Goal: Information Seeking & Learning: Learn about a topic

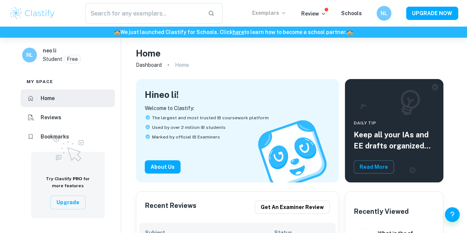
click at [265, 13] on p "Exemplars" at bounding box center [269, 13] width 34 height 8
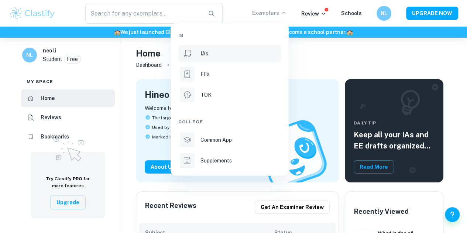
click at [202, 58] on li "IAs" at bounding box center [229, 54] width 103 height 18
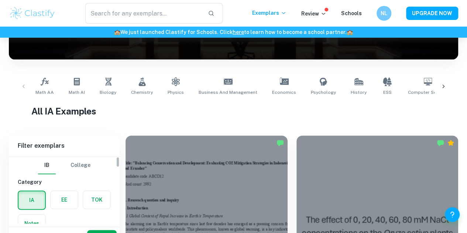
scroll to position [114, 0]
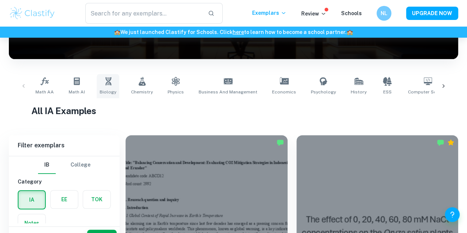
click at [110, 87] on link "Biology" at bounding box center [108, 86] width 23 height 24
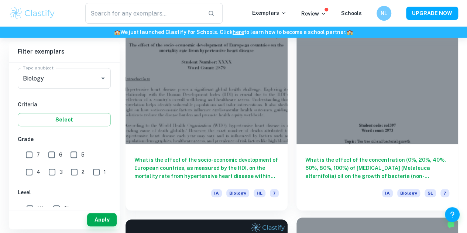
scroll to position [225, 0]
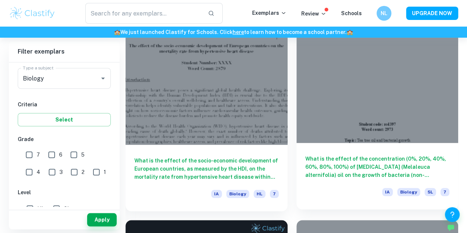
click at [296, 143] on div "What is the effect of the concentration (0%, 20%, 40%, 60%, 80%, 100%) of [MEDI…" at bounding box center [377, 176] width 162 height 66
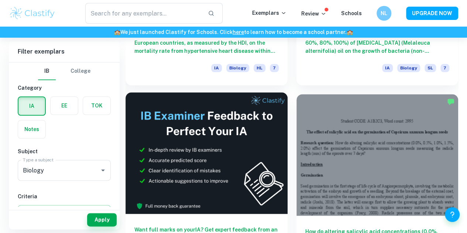
scroll to position [352, 0]
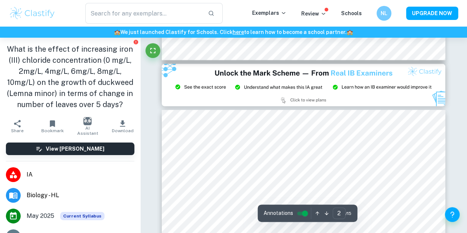
type input "3"
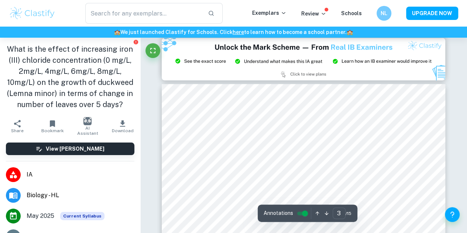
scroll to position [867, 0]
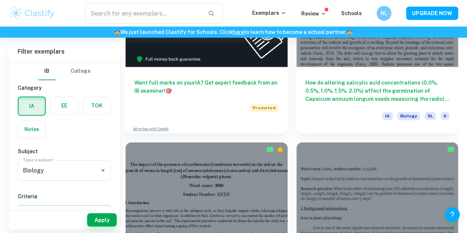
scroll to position [502, 0]
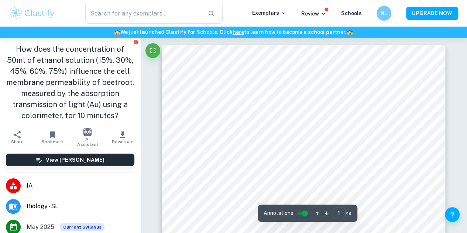
scroll to position [127, 0]
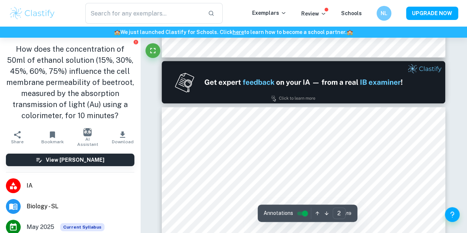
type input "1"
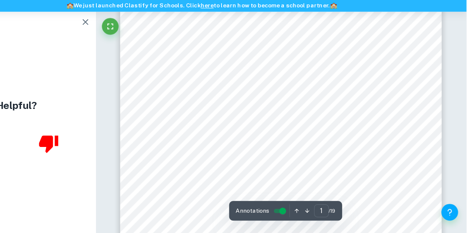
scroll to position [113, 0]
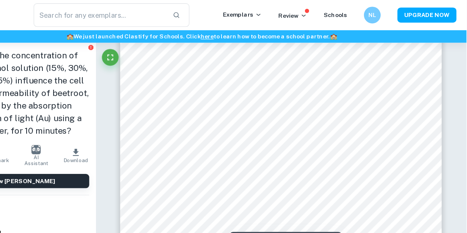
scroll to position [123, 0]
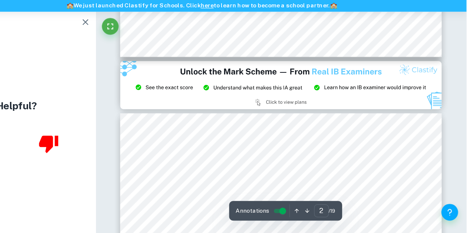
type input "3"
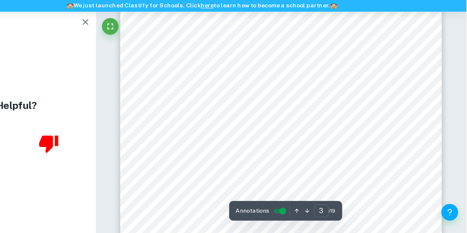
scroll to position [1113, 0]
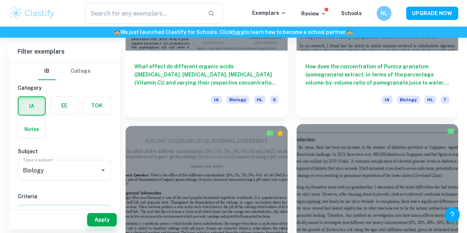
scroll to position [1303, 0]
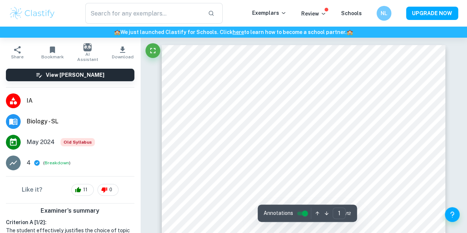
scroll to position [74, 0]
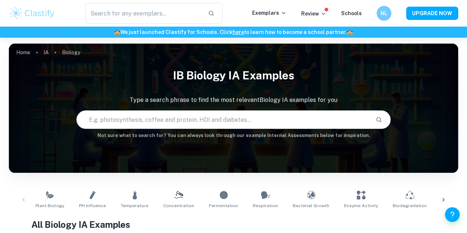
scroll to position [35, 0]
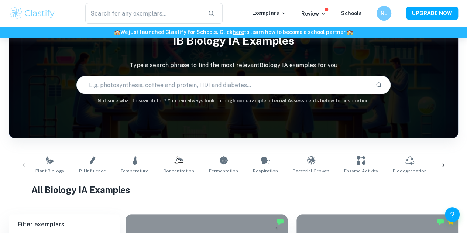
click at [440, 162] on icon at bounding box center [443, 164] width 7 height 7
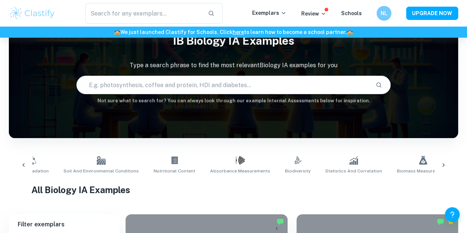
scroll to position [0, 389]
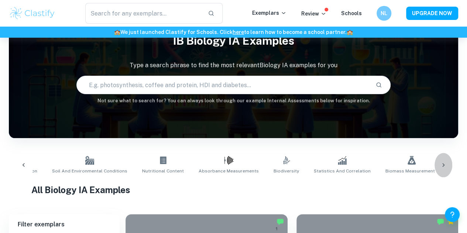
click at [440, 162] on icon at bounding box center [443, 164] width 7 height 7
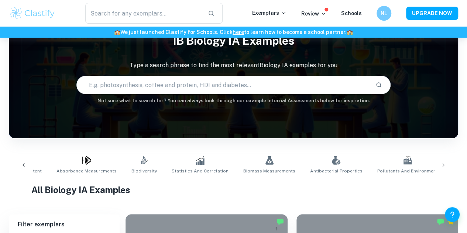
click at [217, 89] on input "text" at bounding box center [223, 85] width 293 height 21
type input "light"
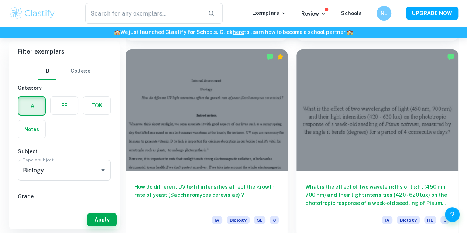
scroll to position [1041, 0]
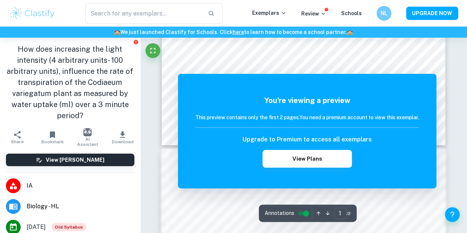
scroll to position [307, 0]
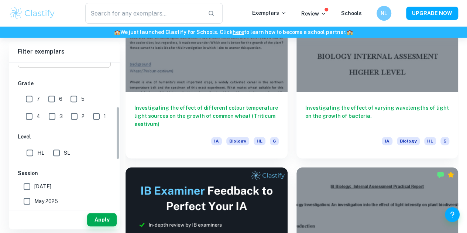
scroll to position [119, 0]
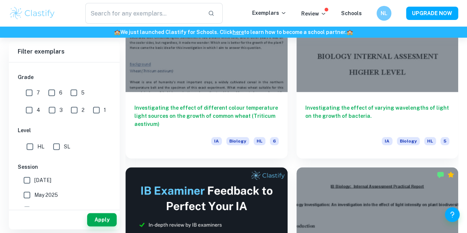
click at [32, 87] on input "7" at bounding box center [29, 92] width 15 height 15
checkbox input "true"
click at [102, 217] on button "Apply" at bounding box center [102, 219] width 30 height 13
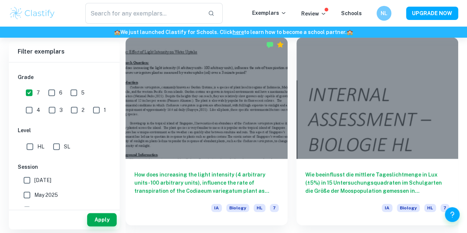
scroll to position [0, 0]
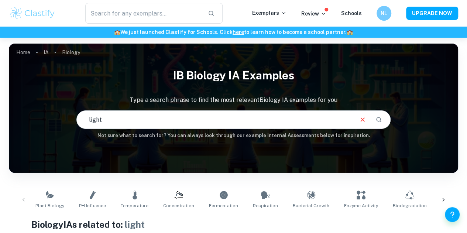
click at [185, 111] on input "light" at bounding box center [215, 119] width 276 height 21
type input "l"
click at [216, 120] on input "wavelength" at bounding box center [215, 119] width 276 height 21
type input "w"
type input "l"
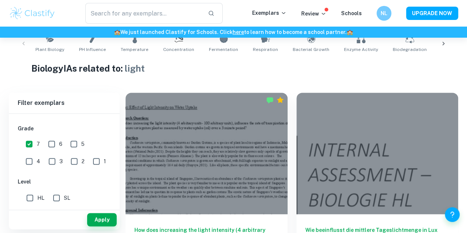
scroll to position [90, 0]
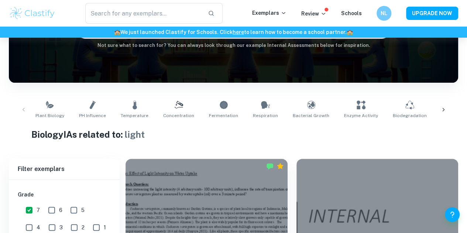
click at [37, 110] on link "Plant Biology" at bounding box center [49, 109] width 35 height 24
type input "Plant Biology"
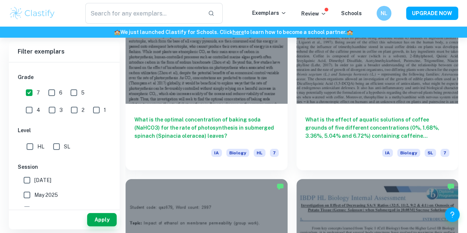
scroll to position [1250, 0]
